Goal: Navigation & Orientation: Find specific page/section

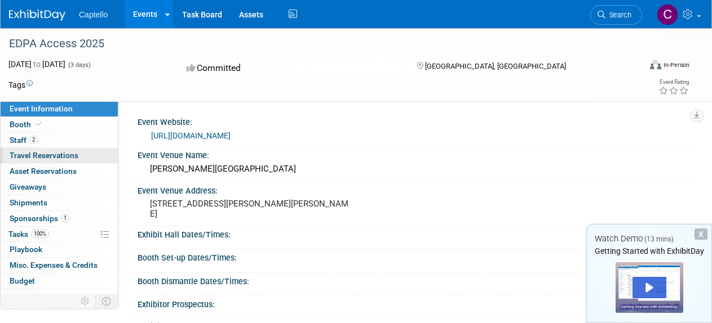
click at [40, 158] on span "Travel Reservations 0" at bounding box center [44, 155] width 69 height 9
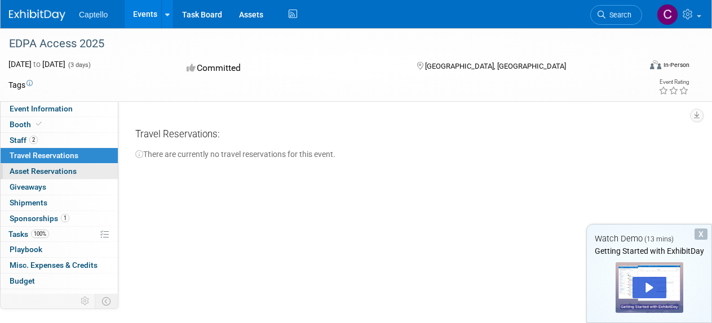
click at [41, 173] on span "Asset Reservations 0" at bounding box center [43, 171] width 67 height 9
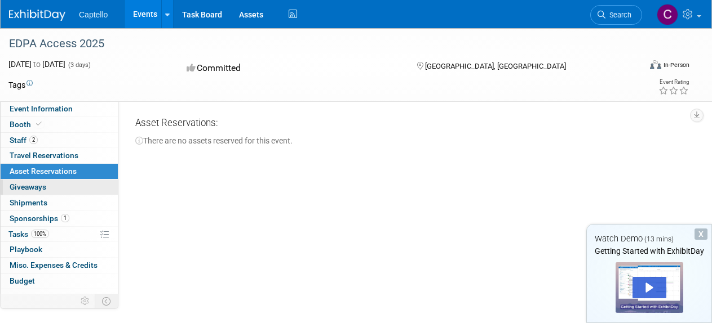
click at [38, 189] on span "Giveaways 0" at bounding box center [28, 187] width 37 height 9
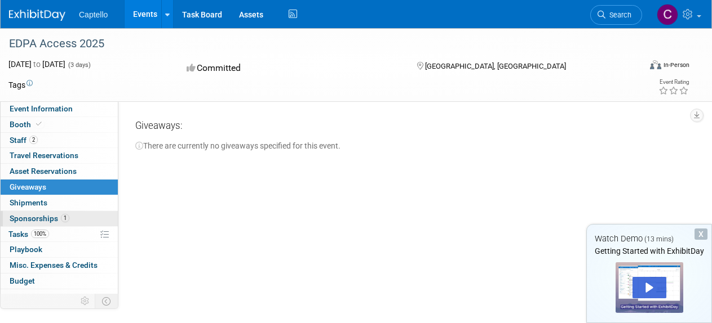
click at [37, 217] on span "Sponsorships 1" at bounding box center [40, 218] width 60 height 9
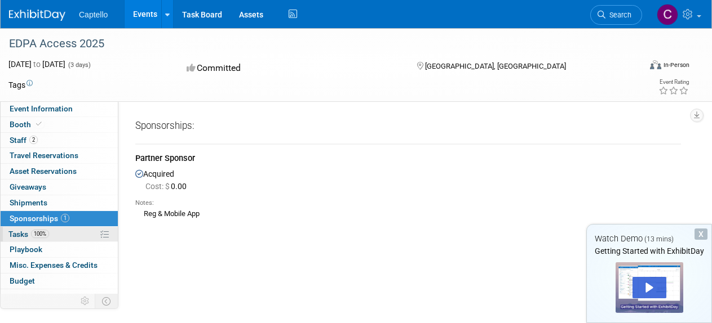
click at [16, 236] on span "Tasks 100%" at bounding box center [28, 234] width 41 height 9
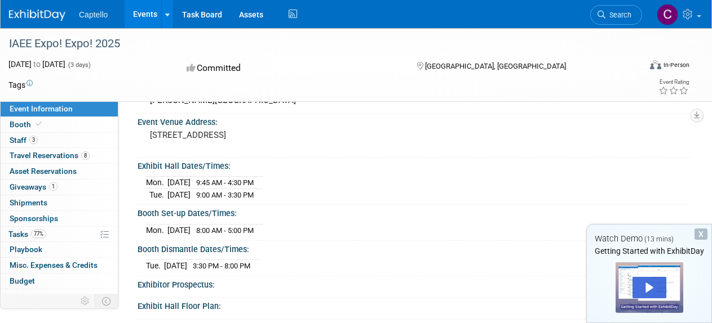
scroll to position [56, 0]
click at [20, 138] on span "Staff 3" at bounding box center [24, 140] width 28 height 9
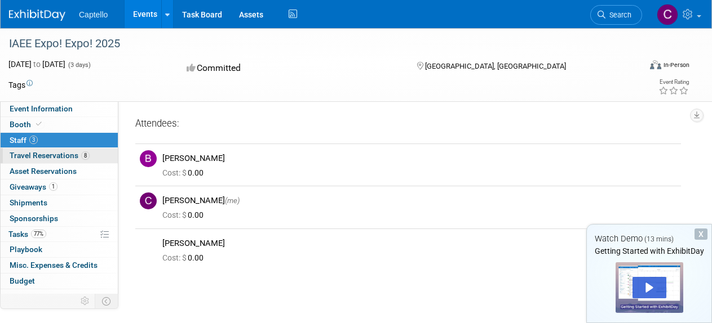
click at [65, 154] on span "Travel Reservations 8" at bounding box center [50, 155] width 80 height 9
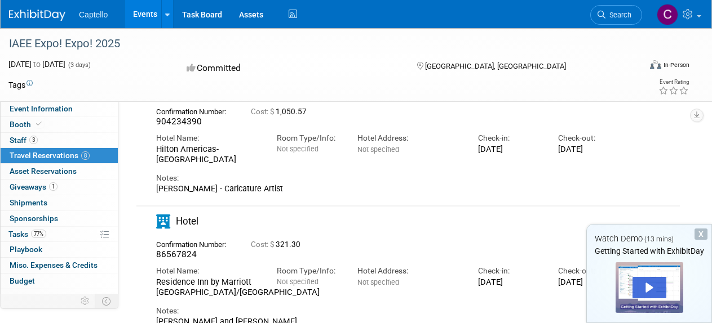
scroll to position [845, 0]
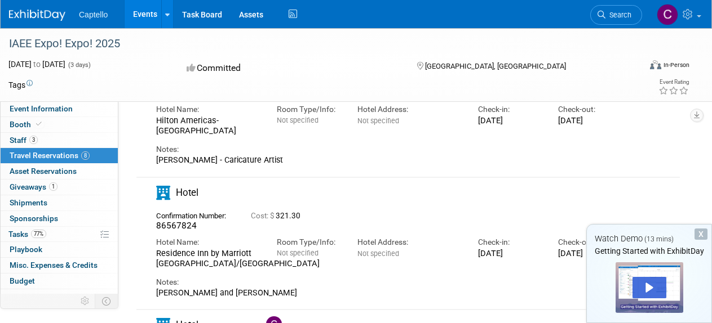
click at [701, 233] on div "X" at bounding box center [700, 234] width 13 height 11
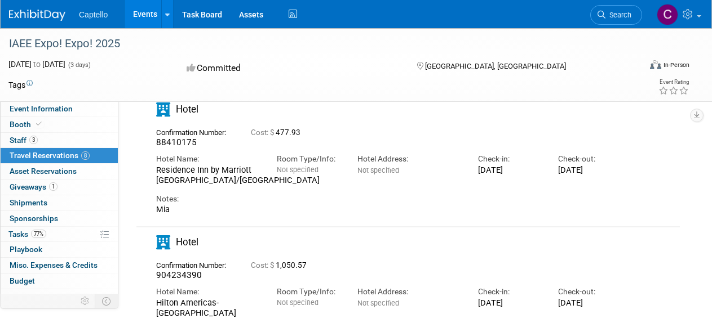
scroll to position [637, 0]
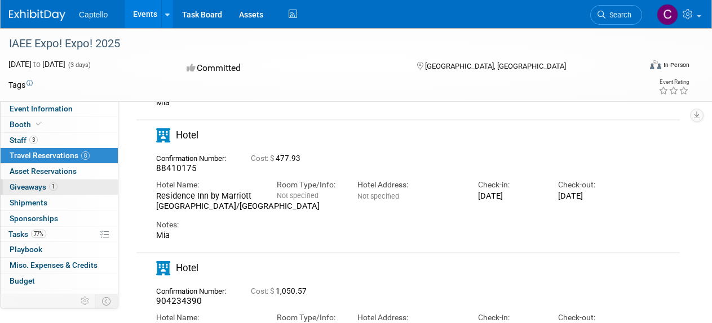
click at [43, 184] on span "Giveaways 1" at bounding box center [34, 187] width 48 height 9
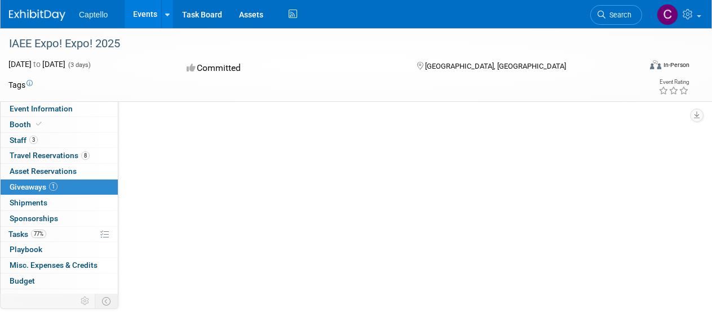
scroll to position [0, 0]
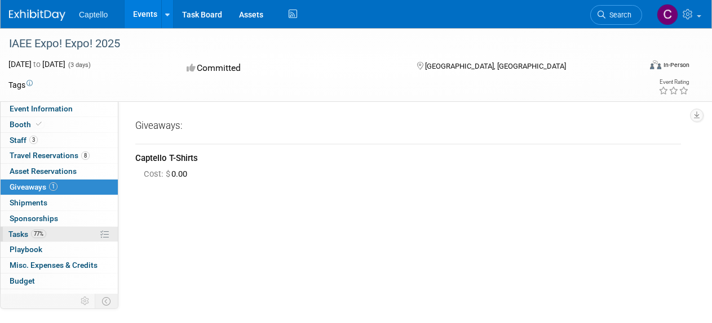
click at [28, 235] on span "Tasks 77%" at bounding box center [27, 234] width 38 height 9
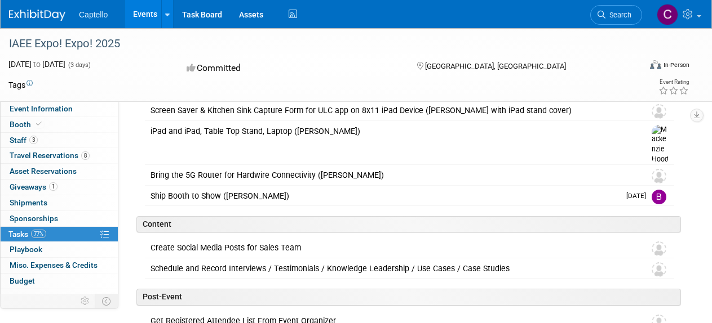
scroll to position [273, 0]
